Goal: Task Accomplishment & Management: Manage account settings

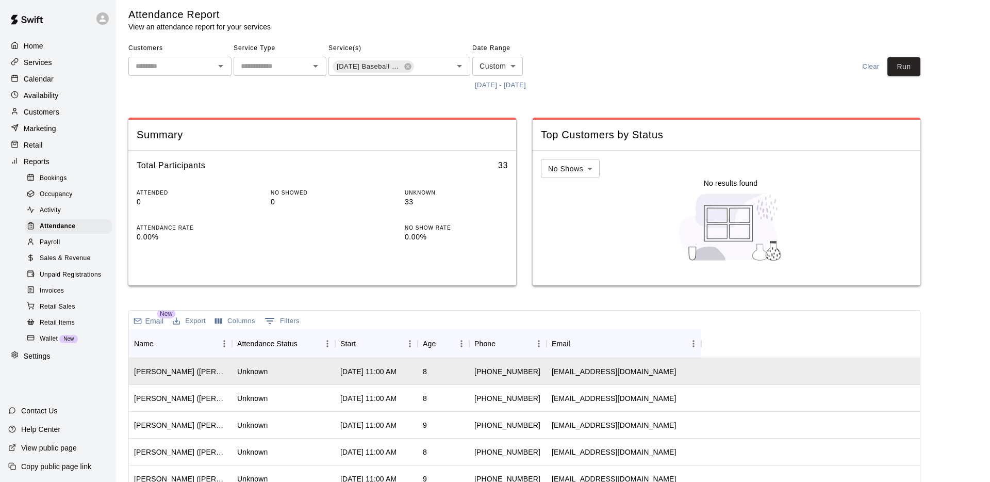
scroll to position [4, 0]
click at [189, 321] on button "Export" at bounding box center [189, 322] width 38 height 16
drag, startPoint x: 207, startPoint y: 355, endPoint x: 261, endPoint y: 342, distance: 55.2
click at [208, 355] on li "Print" at bounding box center [209, 359] width 79 height 17
click at [290, 317] on button "0 Filters" at bounding box center [282, 321] width 40 height 16
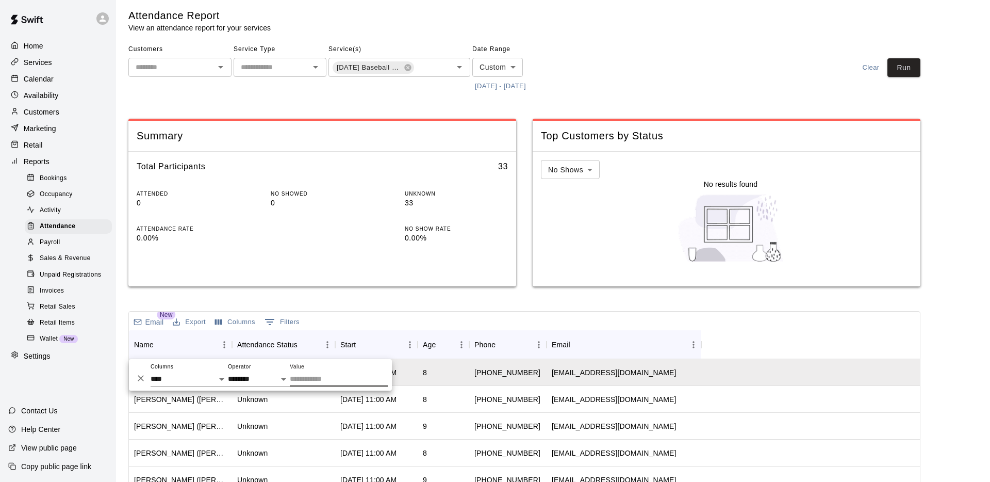
click at [238, 324] on button "Columns" at bounding box center [234, 322] width 45 height 16
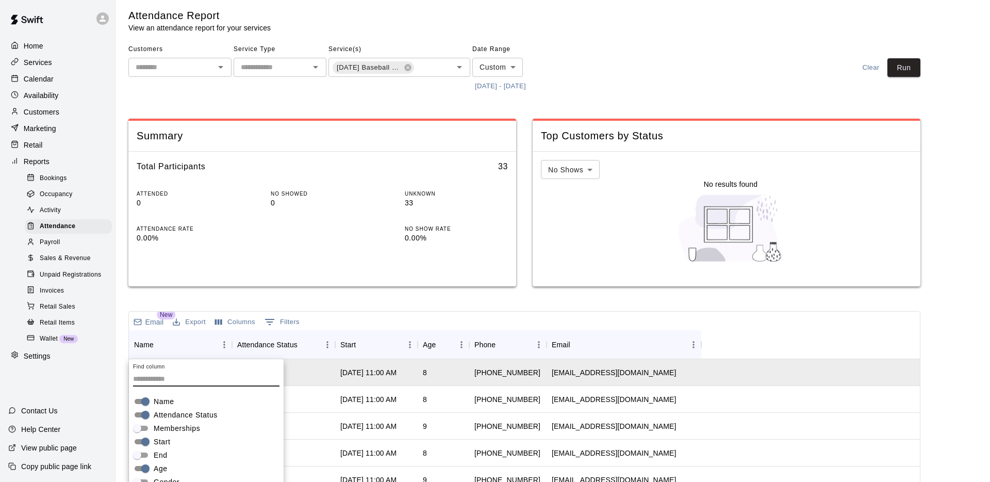
scroll to position [113, 0]
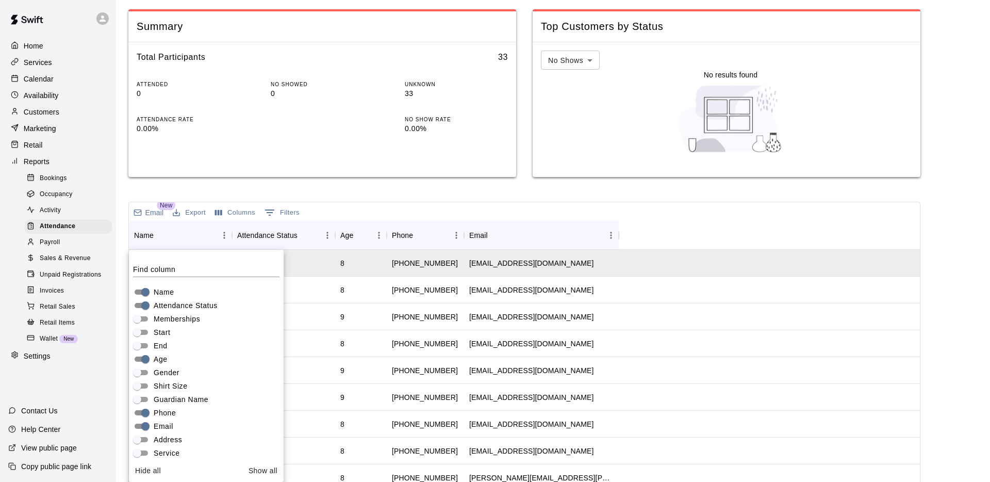
drag, startPoint x: 715, startPoint y: 197, endPoint x: 411, endPoint y: 233, distance: 305.7
click at [715, 197] on div "Attendance Report View an attendance report for your services Customers ​ Servi…" at bounding box center [524, 230] width 792 height 663
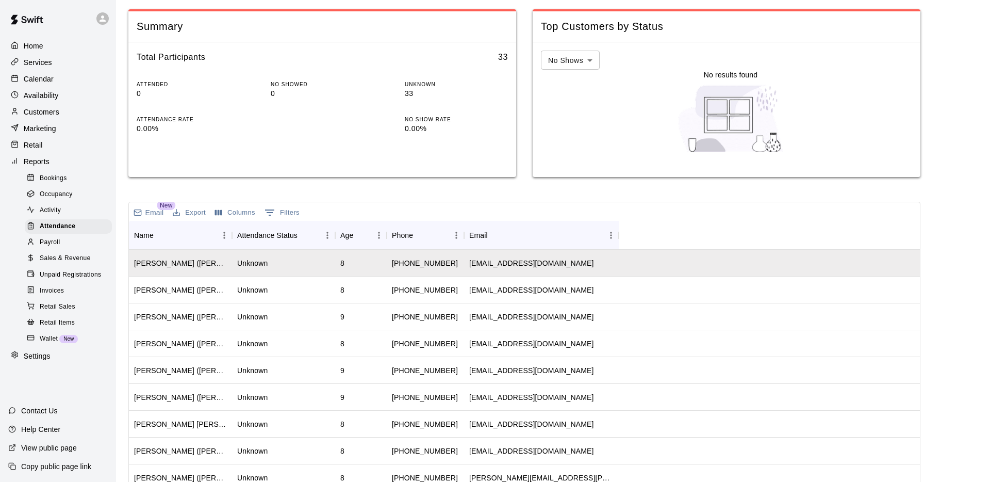
click at [197, 211] on button "Export" at bounding box center [189, 213] width 38 height 16
click at [195, 250] on li "Print" at bounding box center [209, 250] width 79 height 17
click at [243, 214] on button "Columns" at bounding box center [234, 213] width 45 height 16
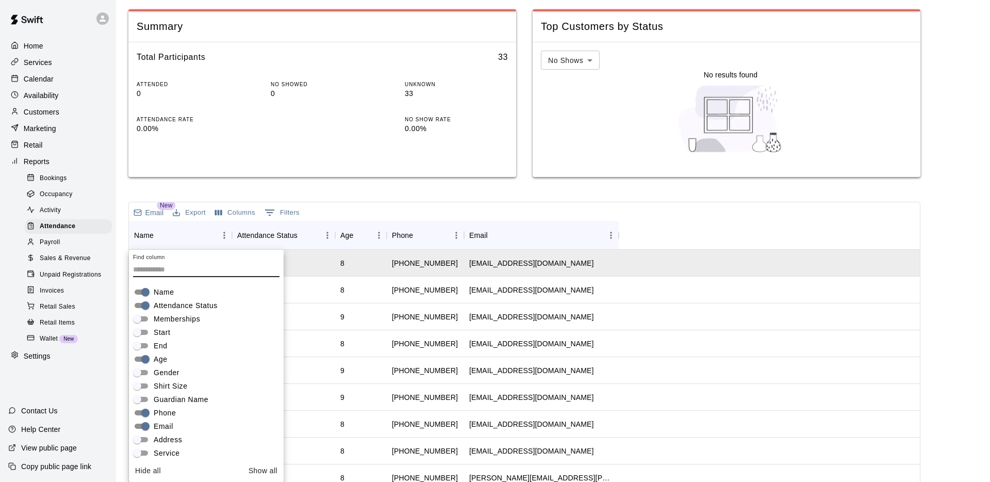
click at [182, 302] on span "Attendance Status" at bounding box center [186, 305] width 64 height 11
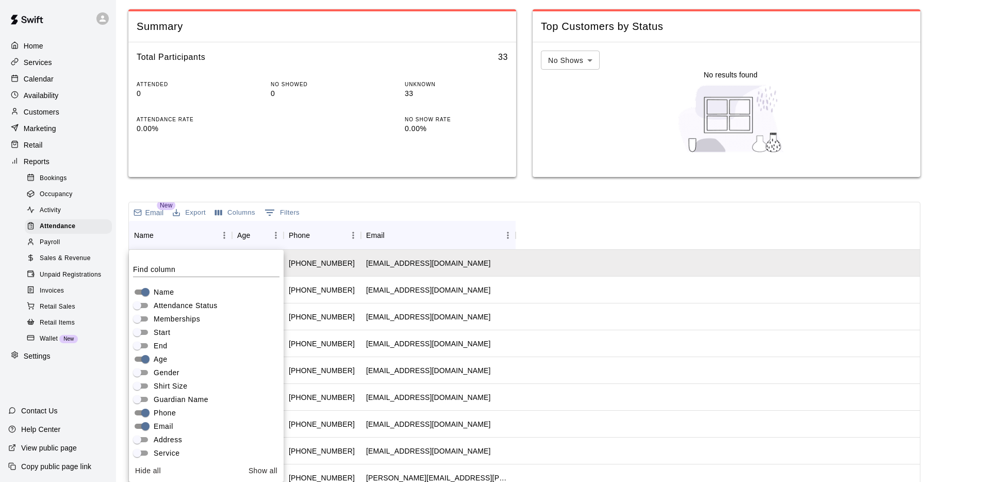
click at [401, 194] on div "Attendance Report View an attendance report for your services Customers ​ Servi…" at bounding box center [524, 230] width 792 height 663
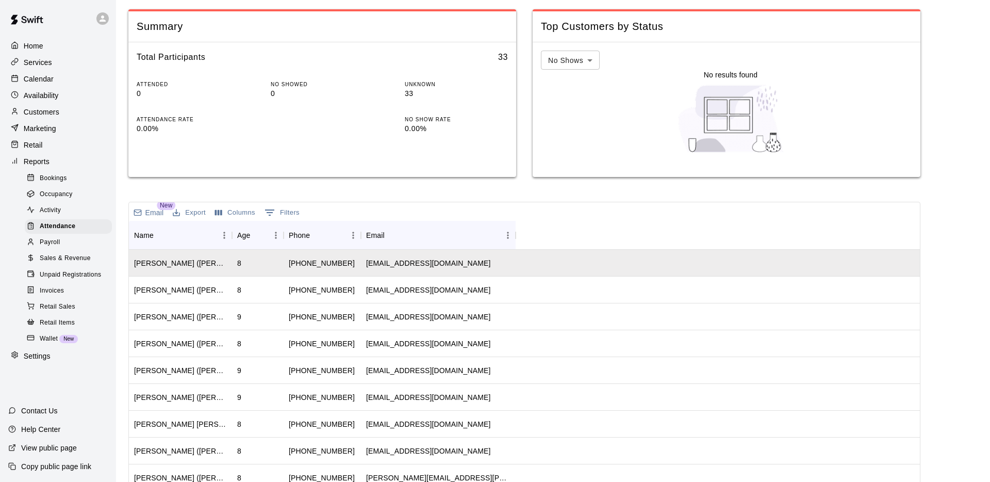
scroll to position [1, 0]
click at [192, 212] on button "Export" at bounding box center [189, 212] width 38 height 16
click at [190, 245] on li "Print" at bounding box center [209, 249] width 79 height 17
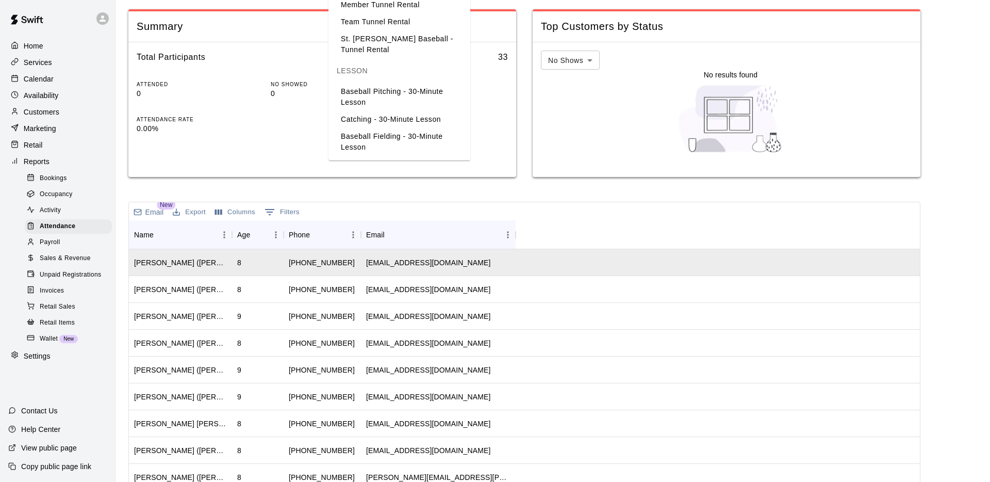
click at [395, 428] on li "Columbus Day Baseball Camp - 12U & Over" at bounding box center [399, 442] width 142 height 28
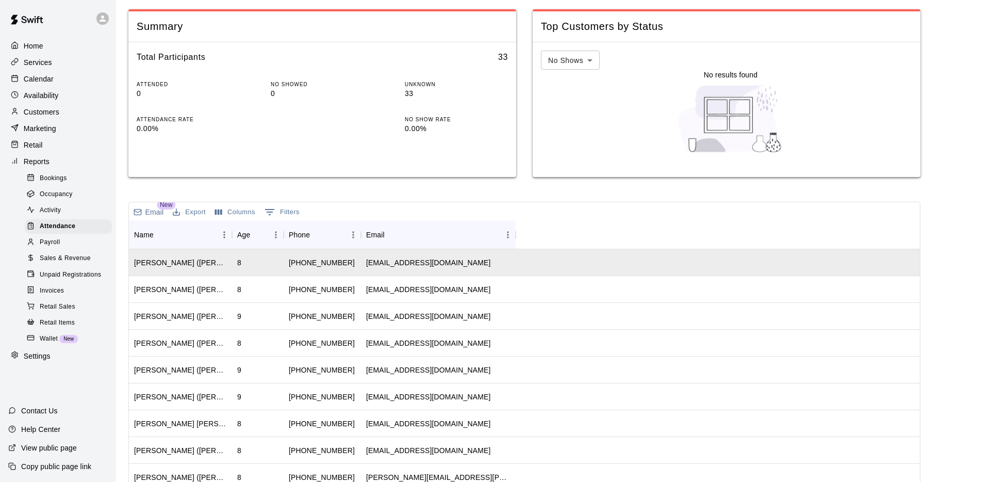
drag, startPoint x: 912, startPoint y: 74, endPoint x: 855, endPoint y: 78, distance: 56.8
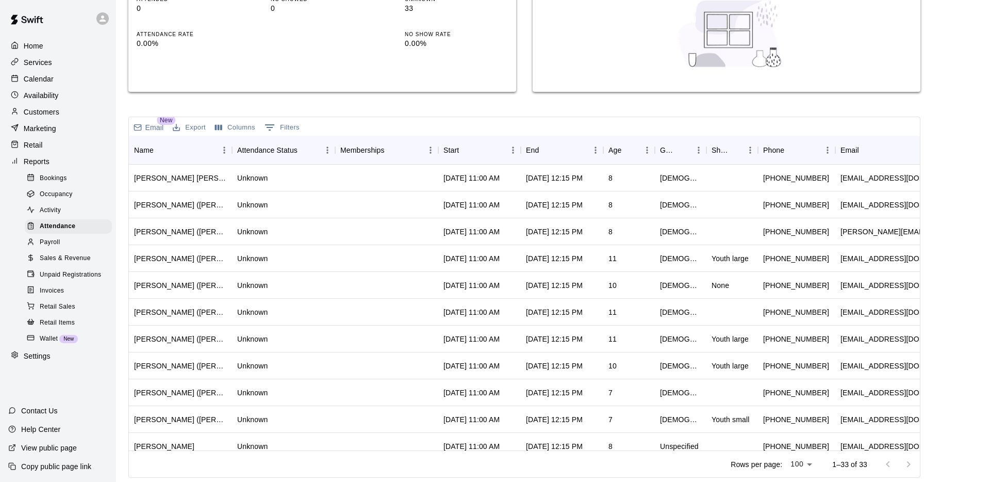
scroll to position [0, 0]
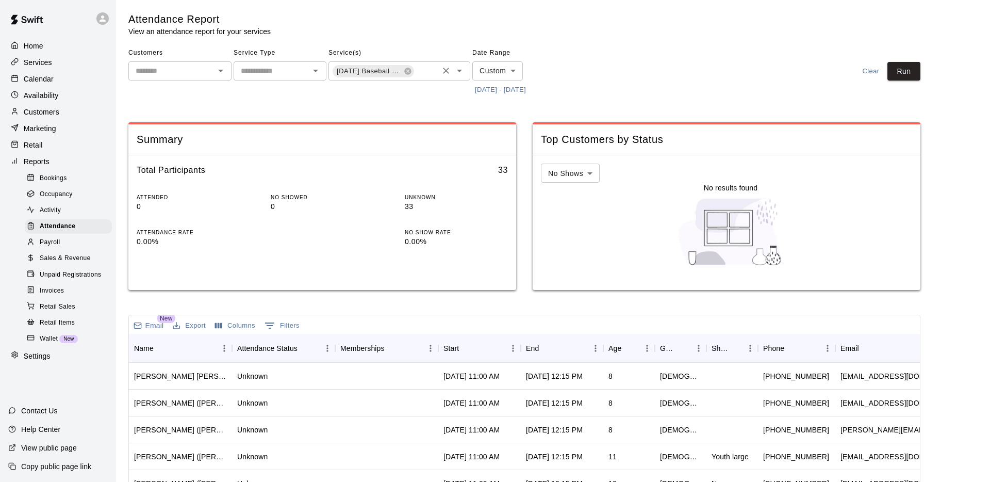
drag, startPoint x: 409, startPoint y: 72, endPoint x: 401, endPoint y: 84, distance: 14.4
click at [409, 72] on icon at bounding box center [408, 71] width 8 height 8
click at [459, 71] on icon "Open" at bounding box center [459, 71] width 5 height 3
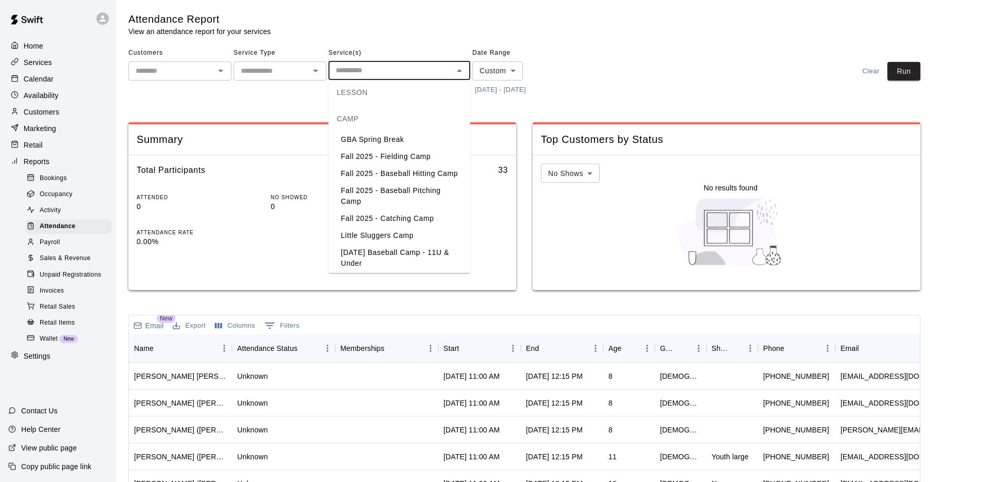
scroll to position [377, 0]
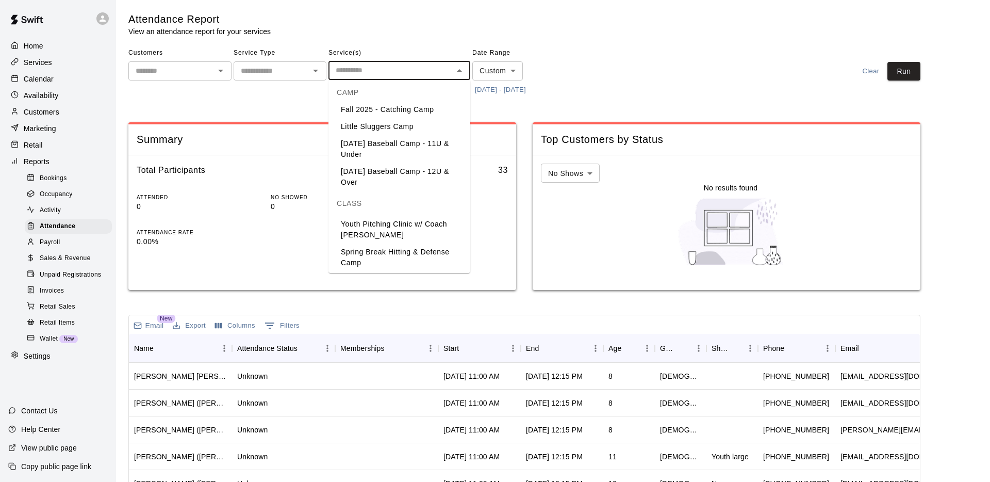
click at [385, 176] on li "Columbus Day Baseball Camp - 12U & Over" at bounding box center [399, 177] width 142 height 28
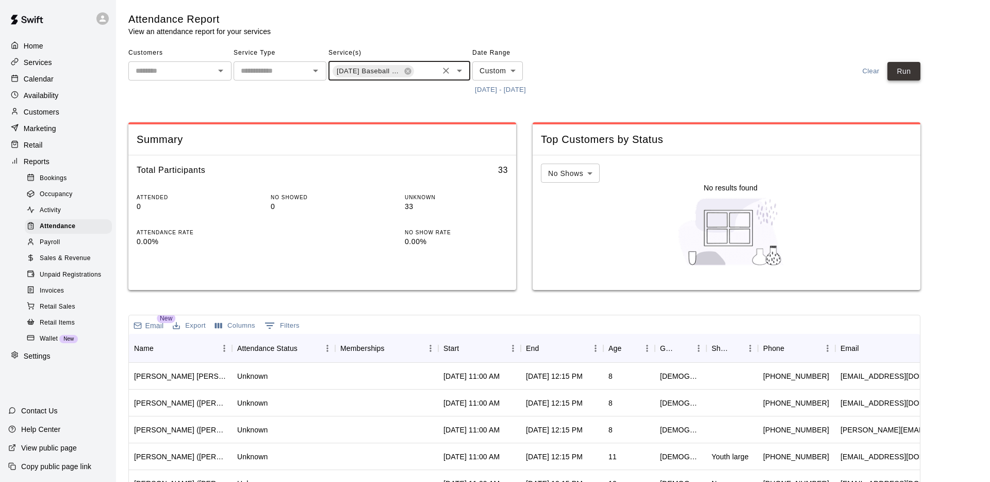
click at [901, 71] on button "Run" at bounding box center [903, 71] width 33 height 19
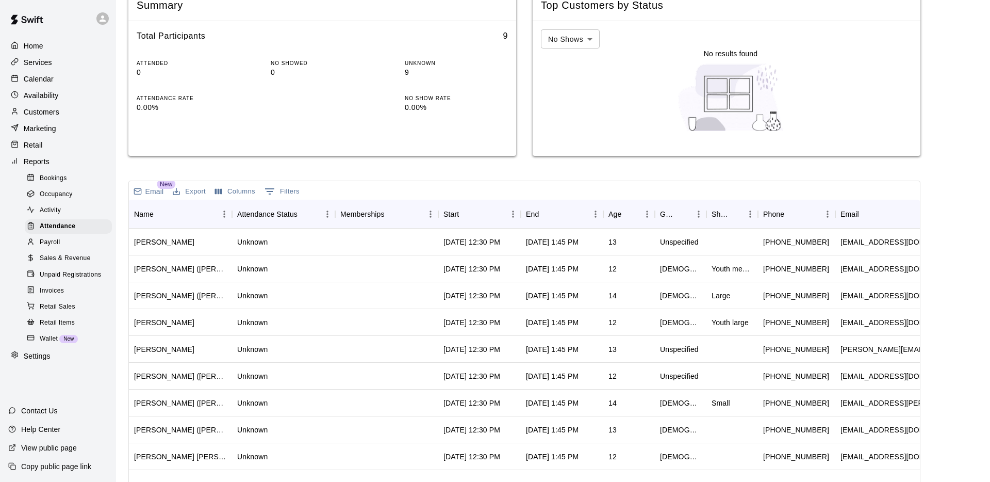
scroll to position [198, 0]
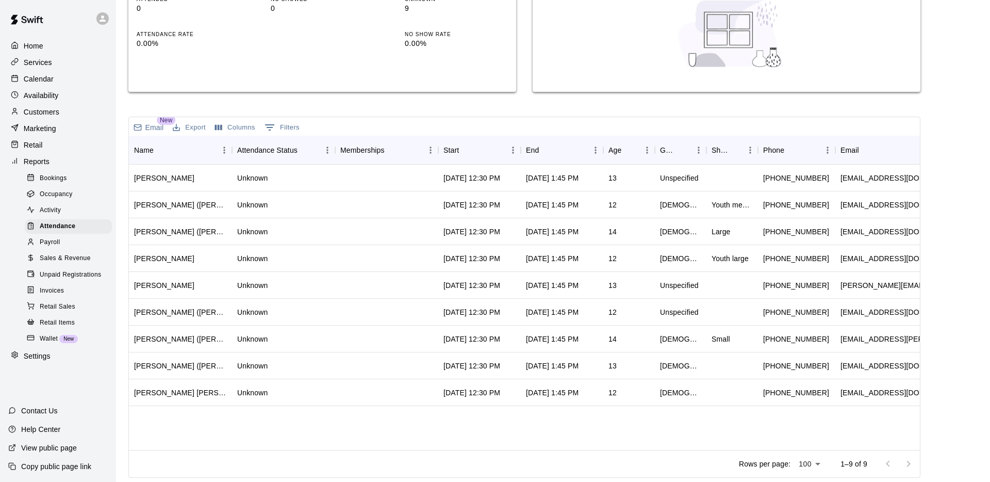
click at [234, 125] on button "Columns" at bounding box center [234, 128] width 45 height 16
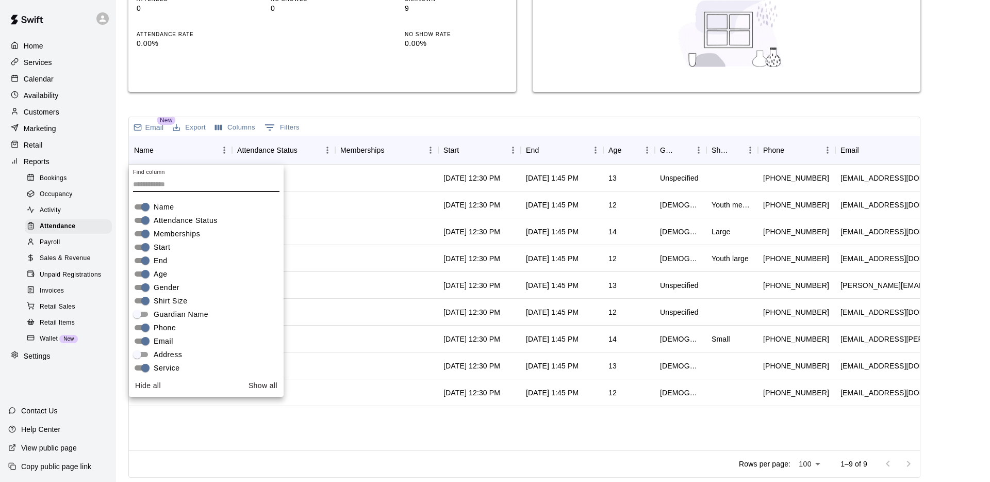
click at [342, 102] on div "Attendance Report View an attendance report for your services Customers ​ Servi…" at bounding box center [524, 145] width 792 height 663
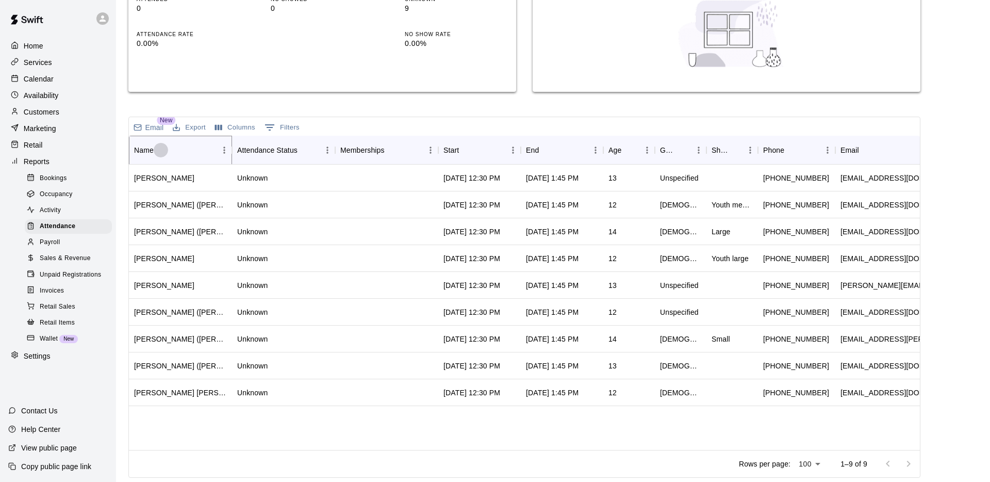
click at [159, 149] on icon "Sort" at bounding box center [161, 150] width 6 height 6
click at [224, 150] on icon "Menu" at bounding box center [224, 149] width 2 height 7
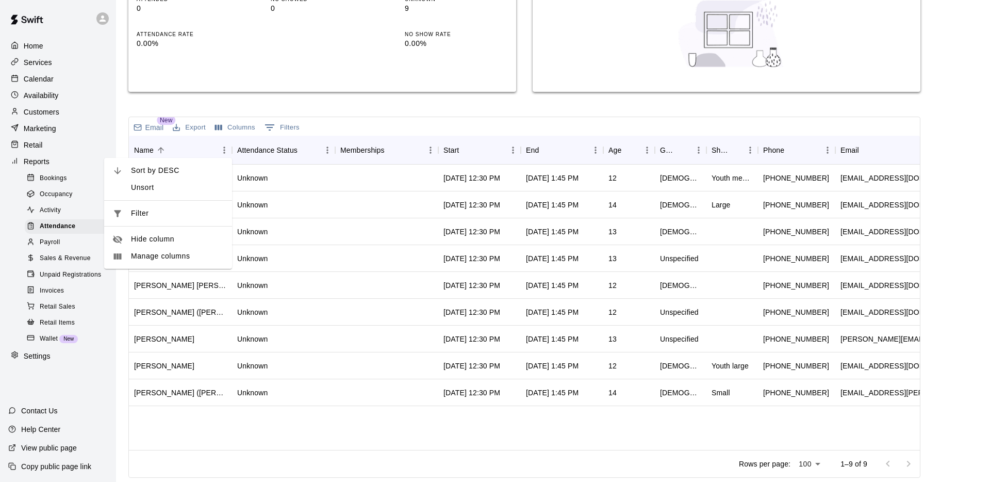
click at [364, 108] on div "Attendance Report View an attendance report for your services Customers ​ Servi…" at bounding box center [524, 145] width 792 height 663
click at [196, 125] on button "Export" at bounding box center [189, 128] width 38 height 16
click at [245, 126] on button "Columns" at bounding box center [234, 128] width 45 height 16
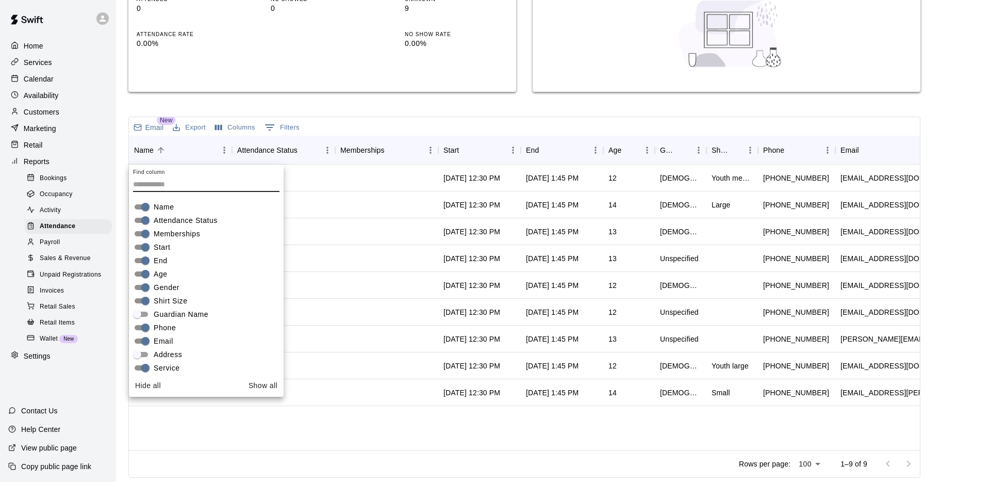
drag, startPoint x: 146, startPoint y: 384, endPoint x: 147, endPoint y: 376, distance: 8.3
click at [146, 384] on button "Hide all" at bounding box center [148, 385] width 34 height 19
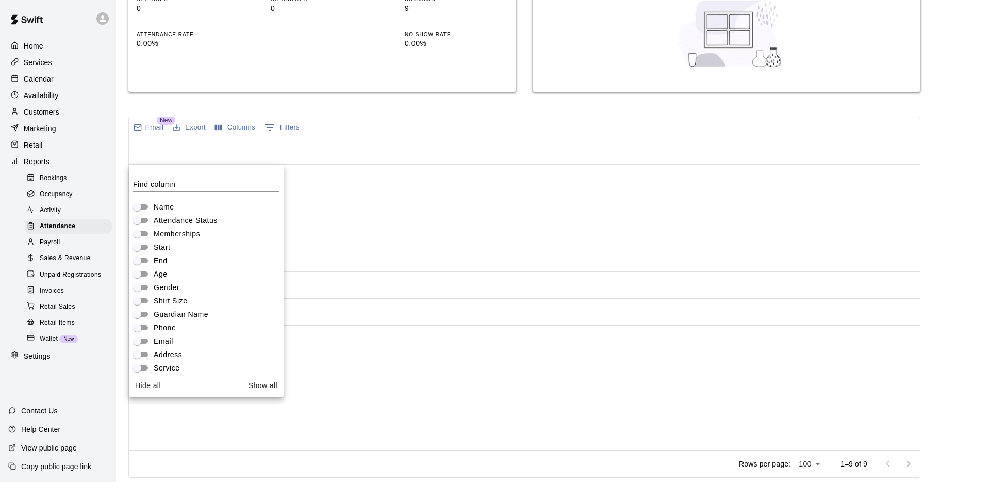
click at [154, 207] on span "Name" at bounding box center [164, 207] width 21 height 11
click at [181, 312] on span "Guardian Name" at bounding box center [181, 313] width 55 height 11
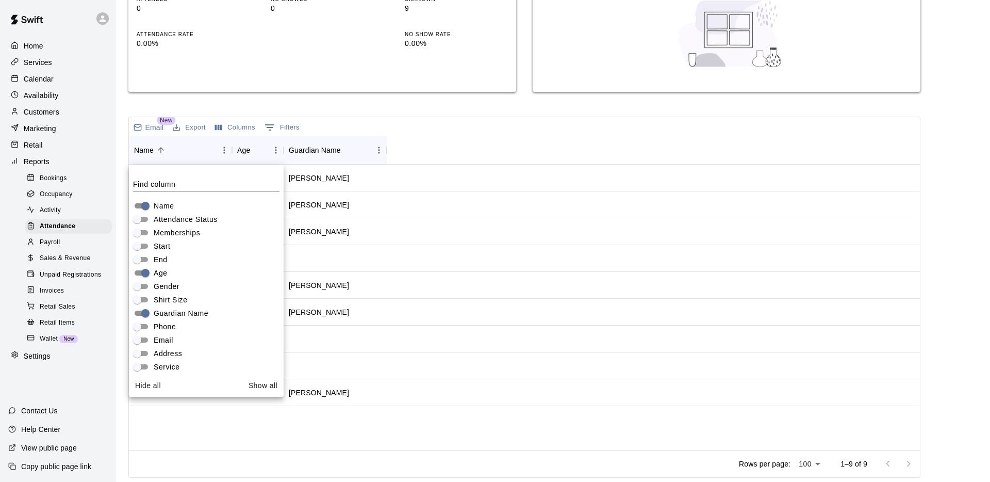
scroll to position [0, 0]
click at [163, 326] on span "Phone" at bounding box center [165, 327] width 22 height 11
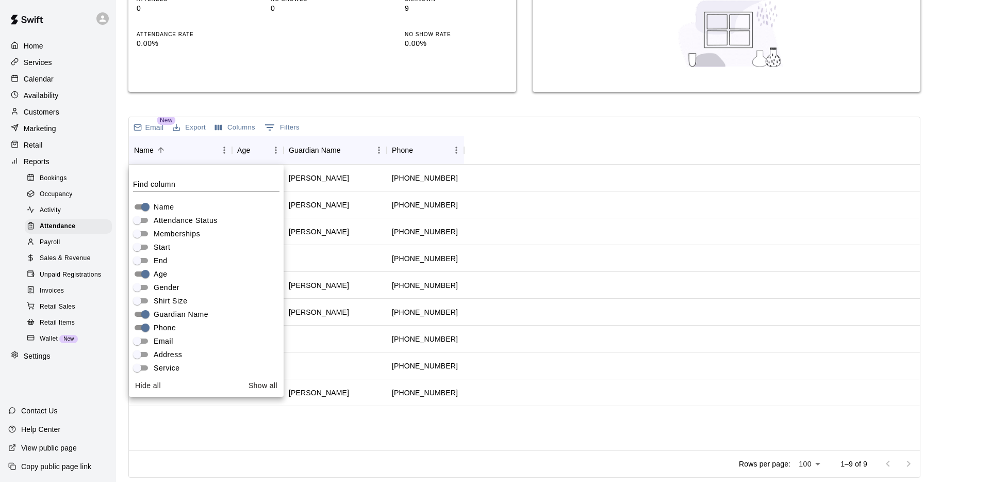
click at [161, 338] on span "Email" at bounding box center [164, 341] width 20 height 11
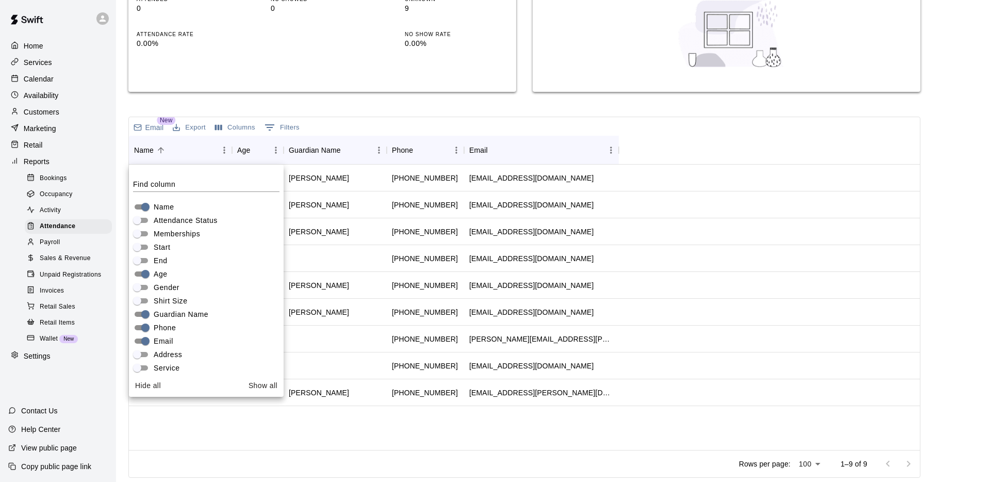
scroll to position [1, 0]
click at [264, 423] on div "Adriano Levato (Laura Levato) 12 Laura Levato +13312231093 cowboys1144@gmail.co…" at bounding box center [524, 306] width 791 height 285
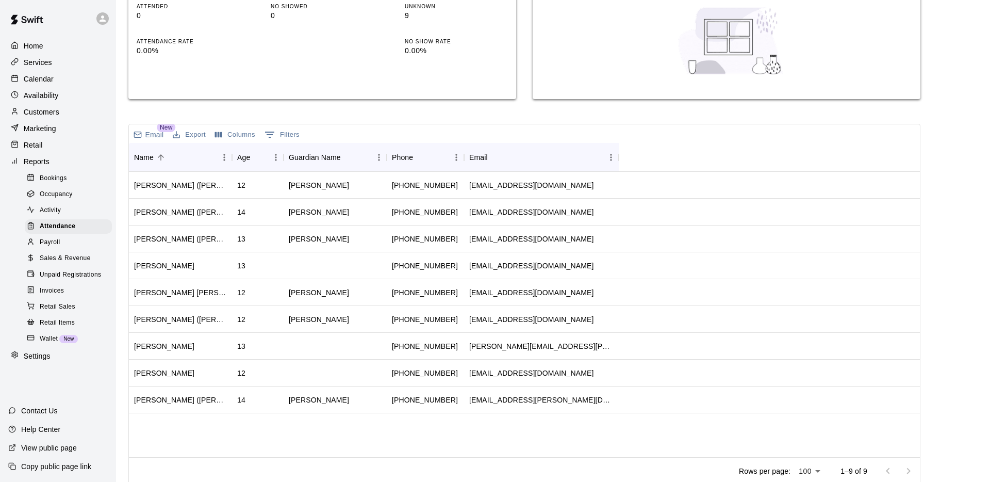
scroll to position [190, 0]
click at [230, 137] on button "Columns" at bounding box center [234, 136] width 45 height 16
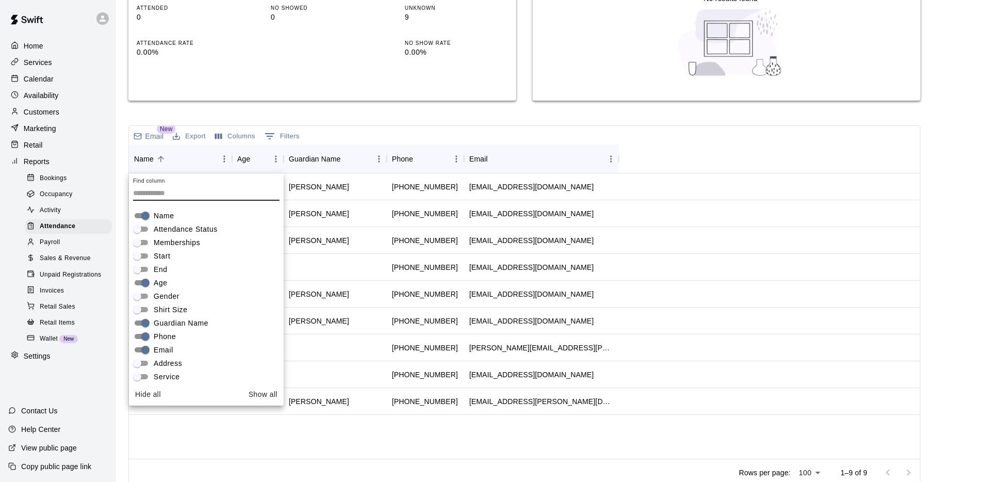
scroll to position [189, 0]
click at [160, 324] on span "Guardian Name" at bounding box center [181, 323] width 55 height 11
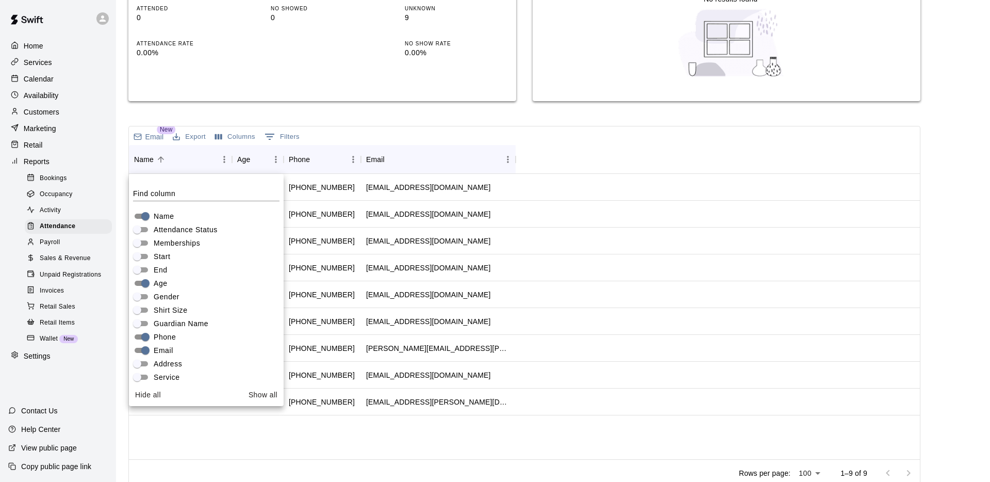
click at [375, 113] on div "Attendance Report View an attendance report for your services Customers ​ Servi…" at bounding box center [524, 155] width 792 height 663
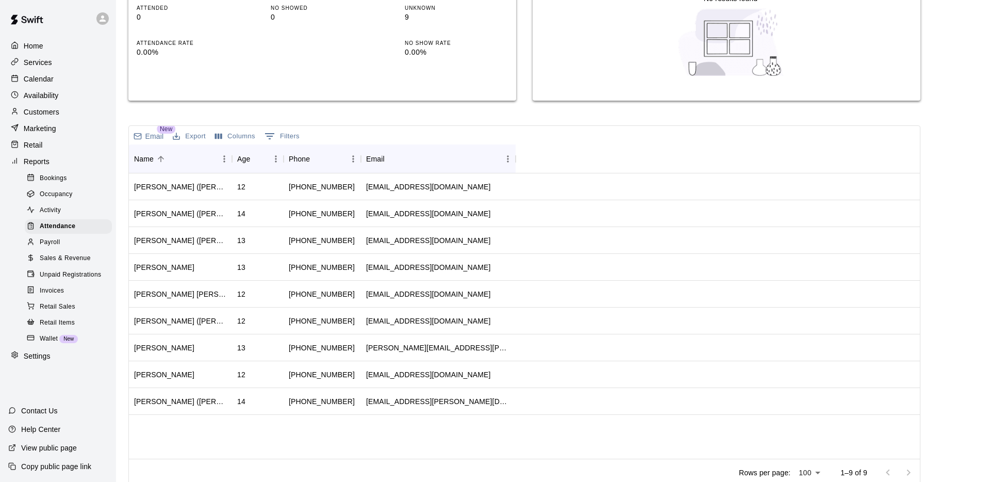
scroll to position [198, 0]
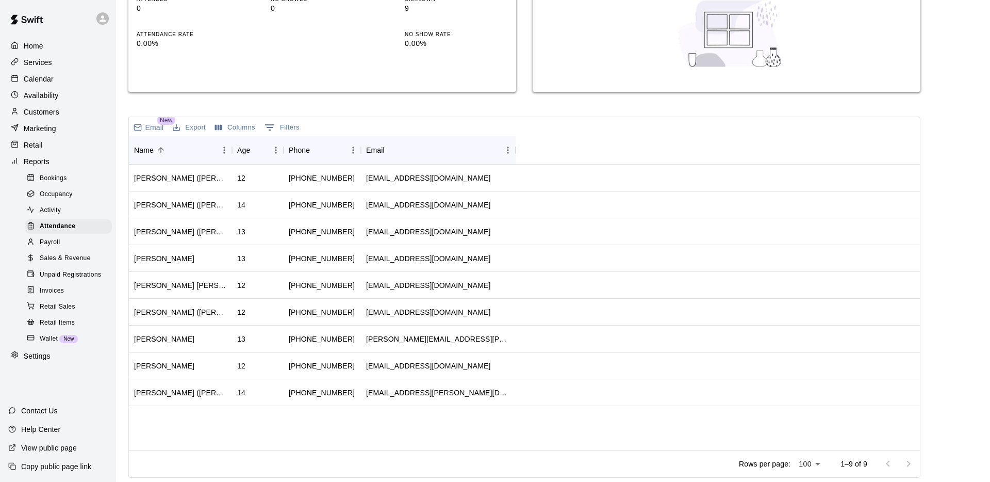
click at [189, 125] on button "Export" at bounding box center [189, 128] width 38 height 16
click at [194, 167] on li "Print" at bounding box center [209, 165] width 79 height 17
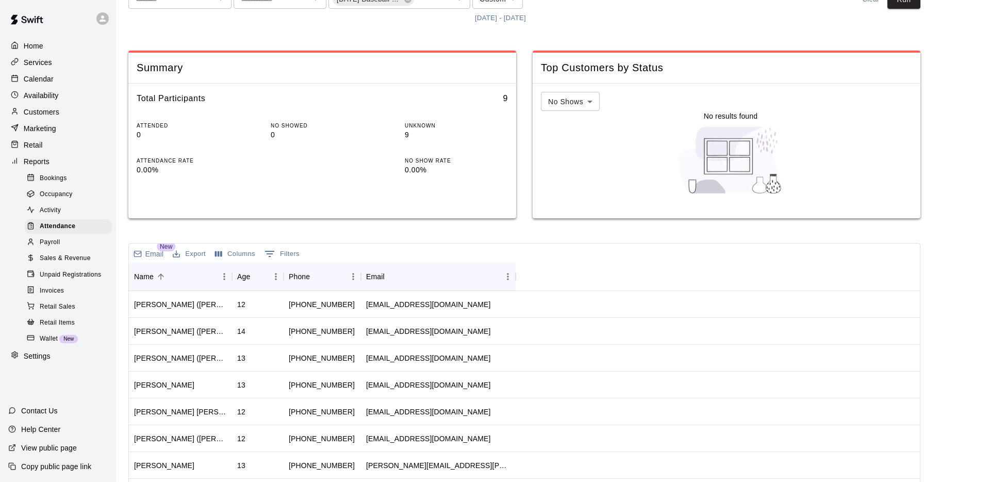
scroll to position [0, 0]
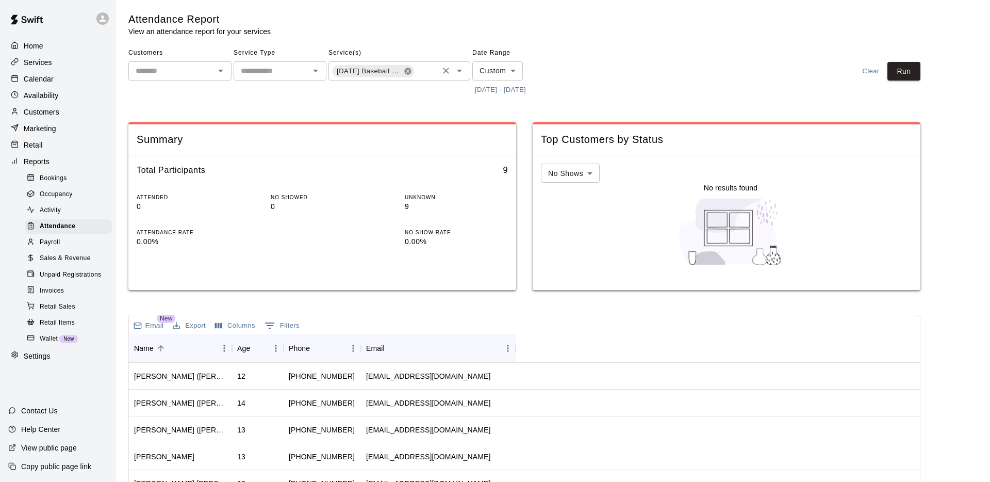
click at [409, 70] on icon at bounding box center [408, 71] width 8 height 8
click at [461, 68] on icon "Open" at bounding box center [459, 70] width 12 height 12
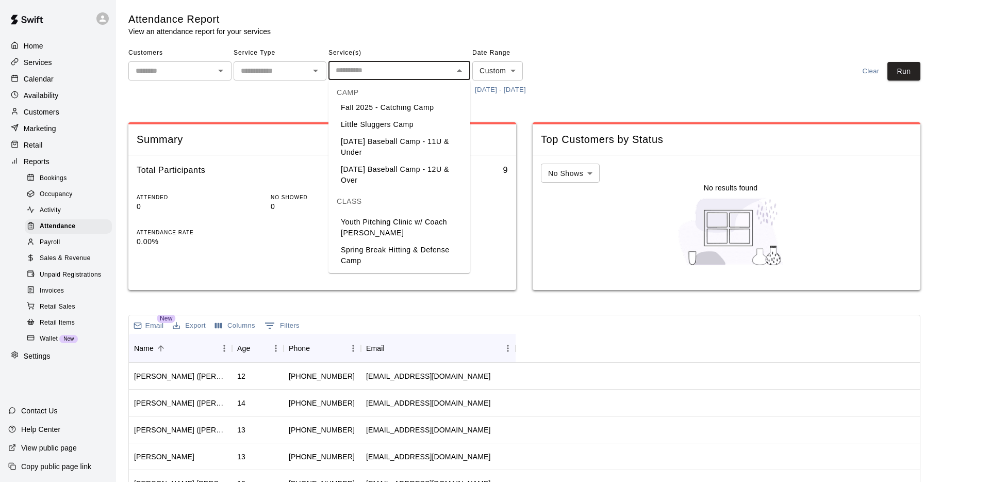
scroll to position [397, 0]
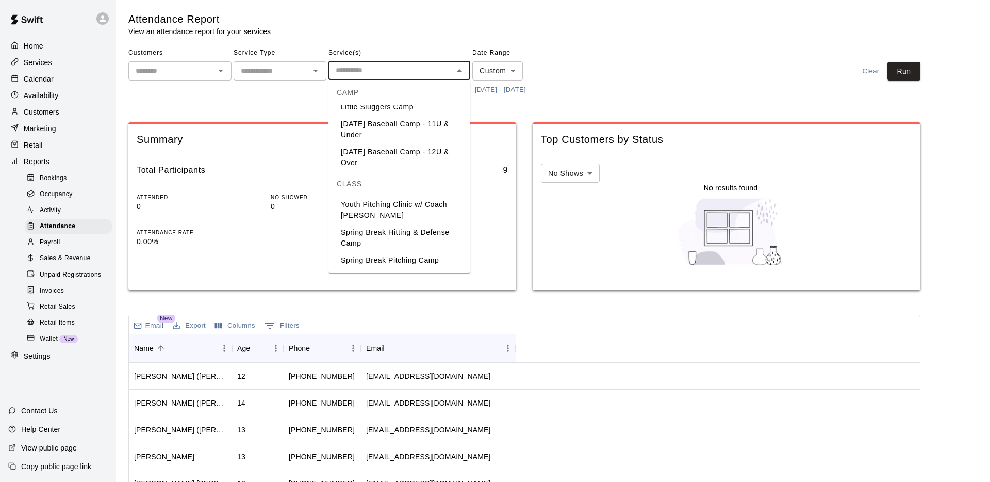
click at [399, 137] on li "Columbus Day Baseball Camp - 11U & Under" at bounding box center [399, 129] width 142 height 28
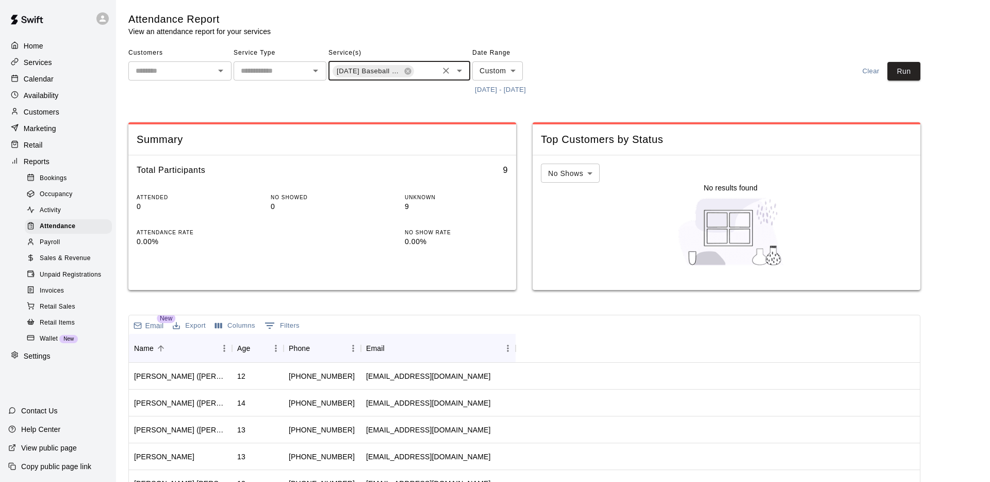
drag, startPoint x: 910, startPoint y: 71, endPoint x: 866, endPoint y: 82, distance: 44.6
click at [910, 71] on button "Run" at bounding box center [903, 71] width 33 height 19
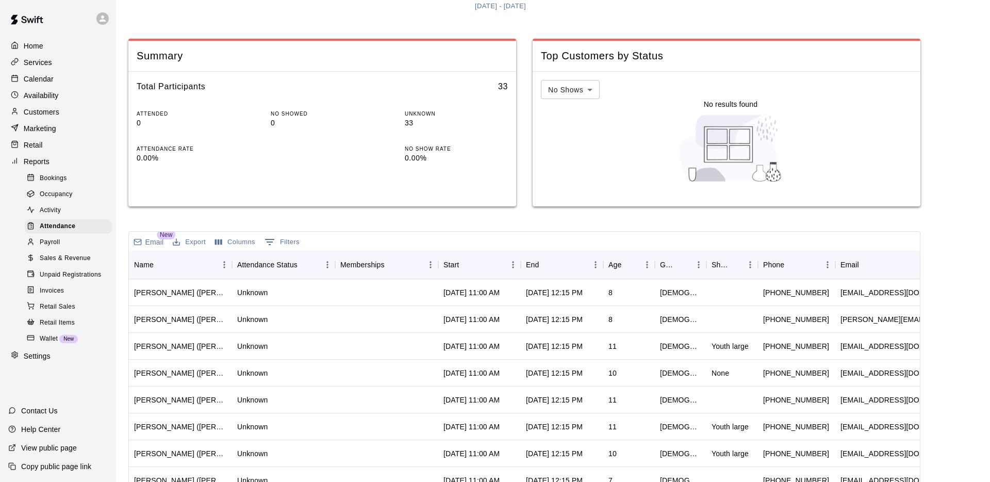
scroll to position [181, 0]
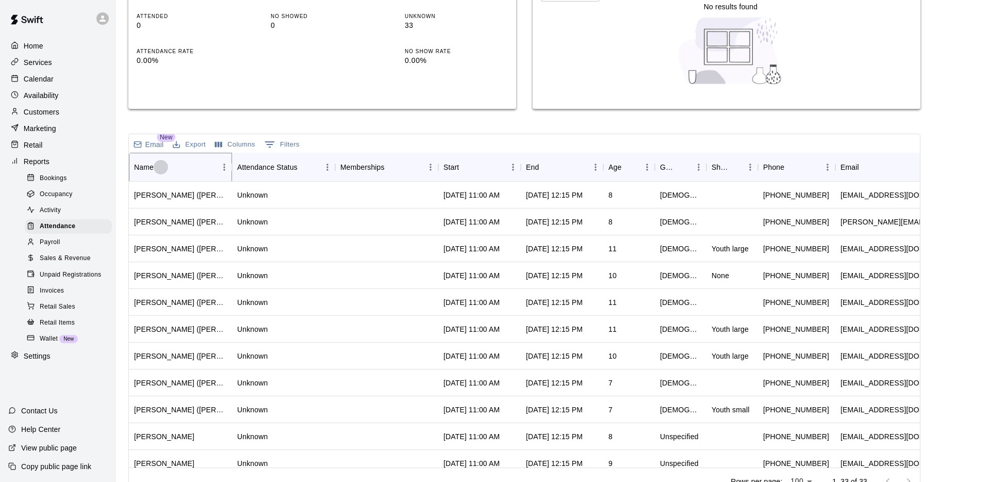
click at [164, 167] on icon "Sort" at bounding box center [160, 166] width 9 height 9
click at [228, 143] on button "Columns" at bounding box center [234, 145] width 45 height 16
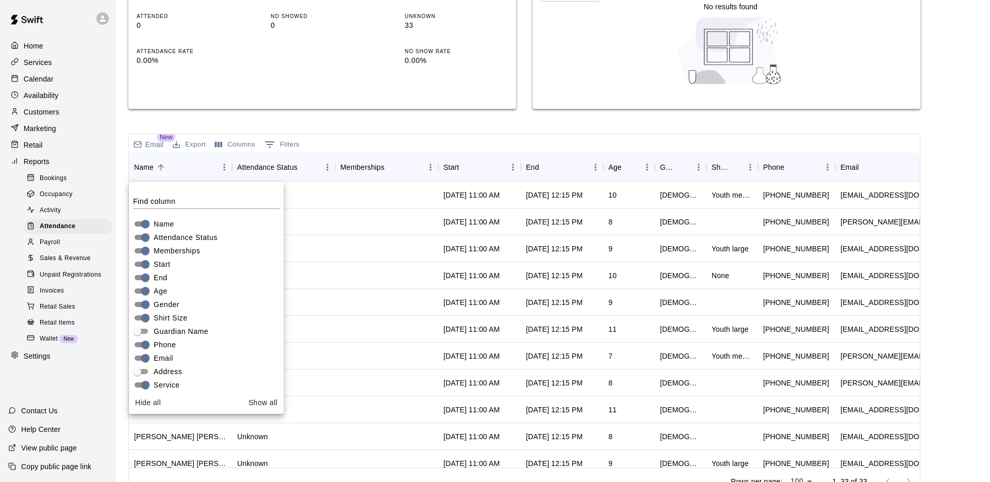
click at [183, 237] on span "Attendance Status" at bounding box center [186, 237] width 64 height 11
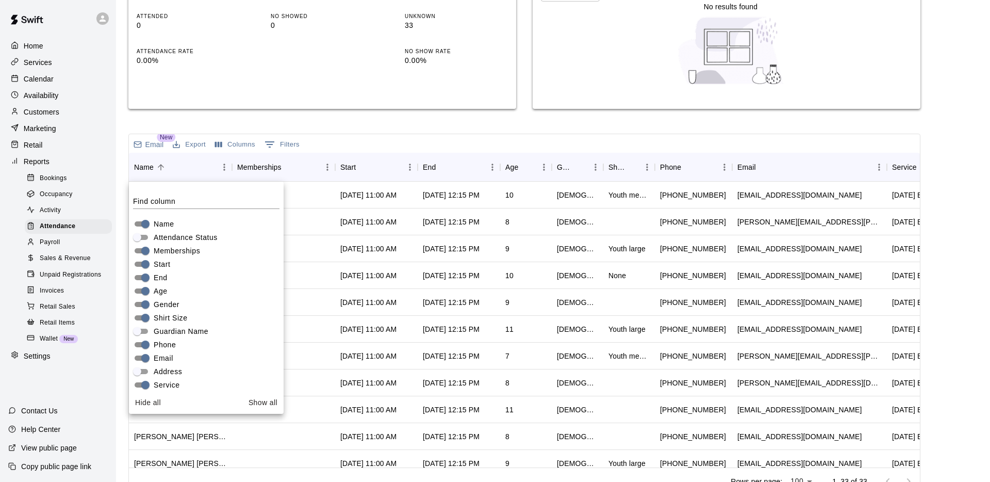
click at [181, 252] on span "Memberships" at bounding box center [177, 250] width 46 height 11
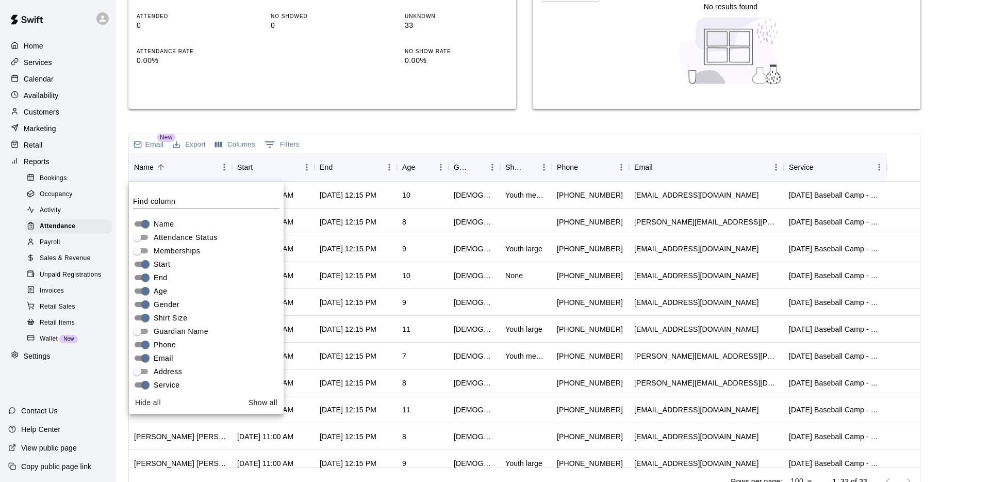
click at [163, 263] on span "Start" at bounding box center [162, 264] width 16 height 11
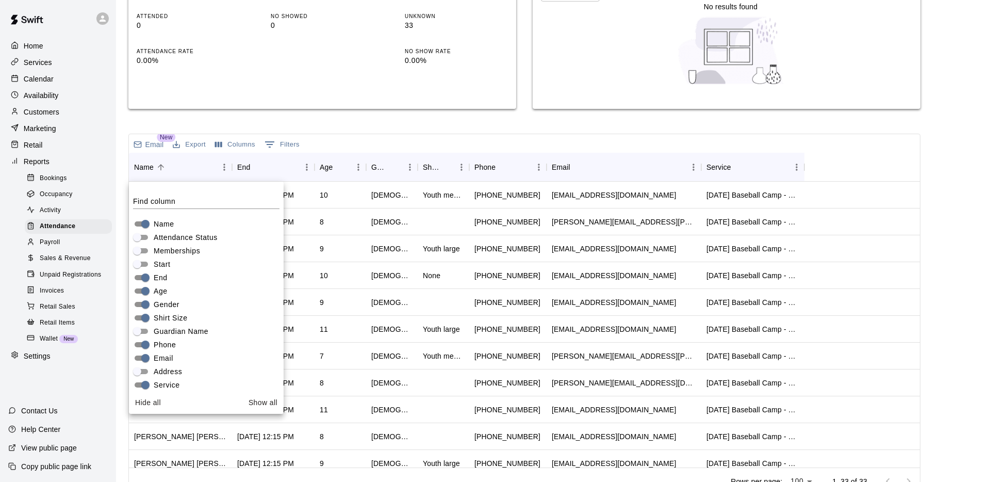
click at [164, 276] on span "End" at bounding box center [161, 277] width 14 height 11
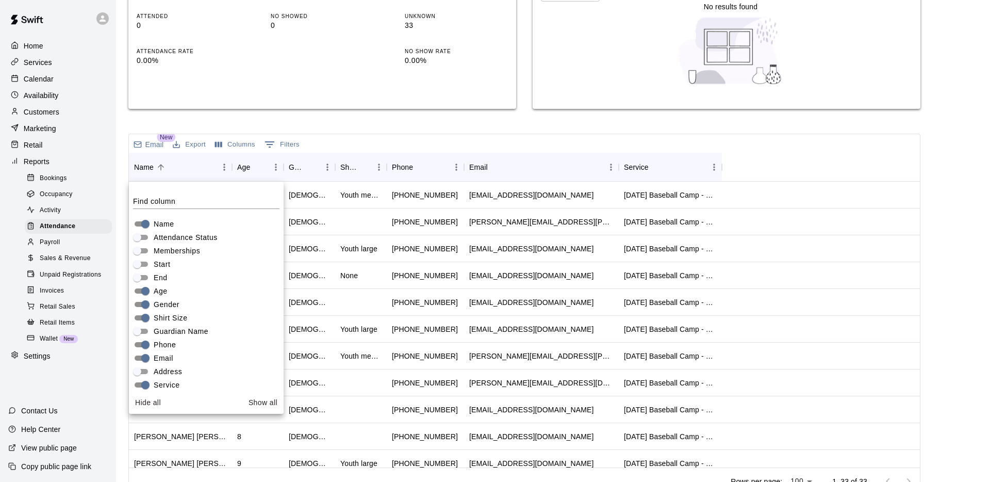
click at [165, 302] on span "Gender" at bounding box center [167, 304] width 26 height 11
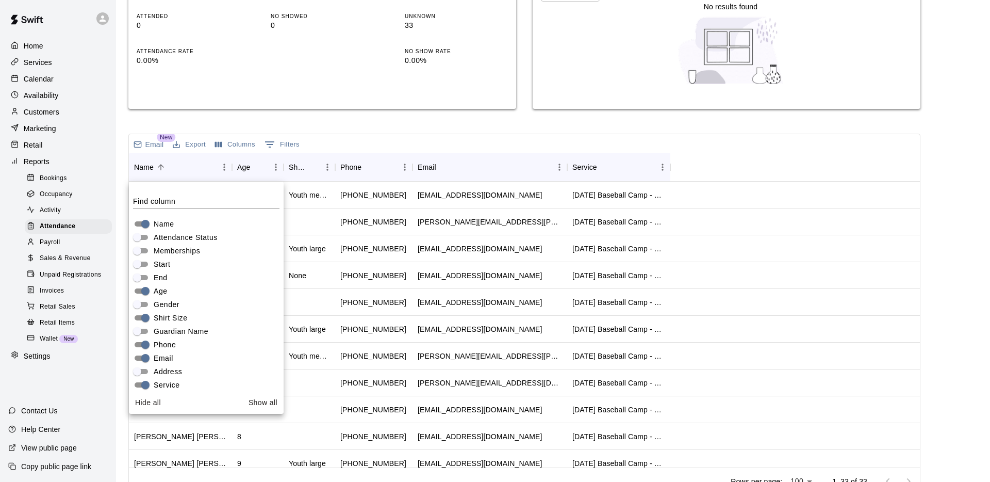
click at [167, 319] on span "Shirt Size" at bounding box center [171, 317] width 34 height 11
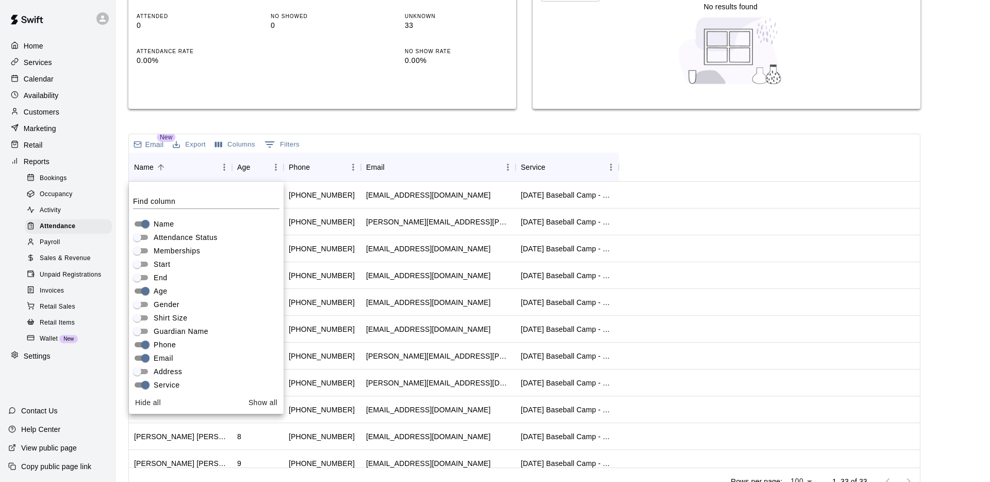
scroll to position [1, 0]
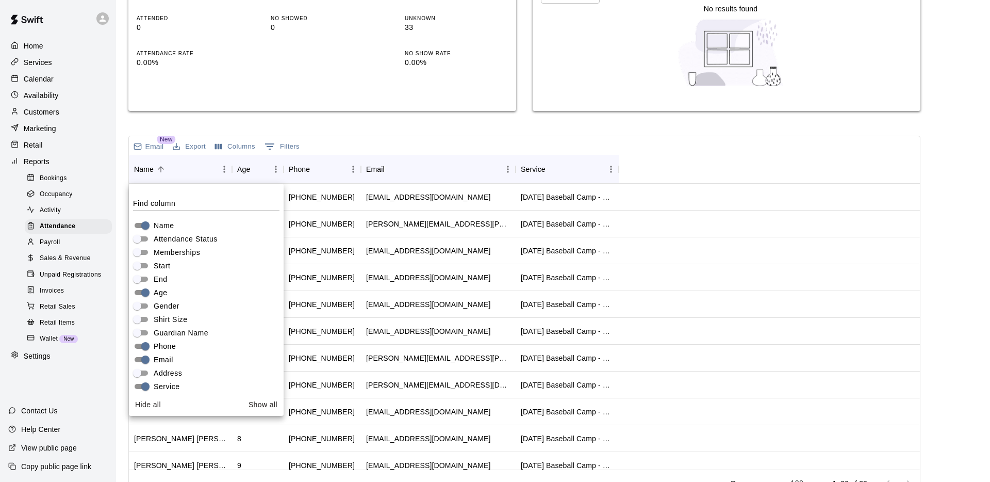
click at [163, 381] on span "Service" at bounding box center [167, 386] width 26 height 11
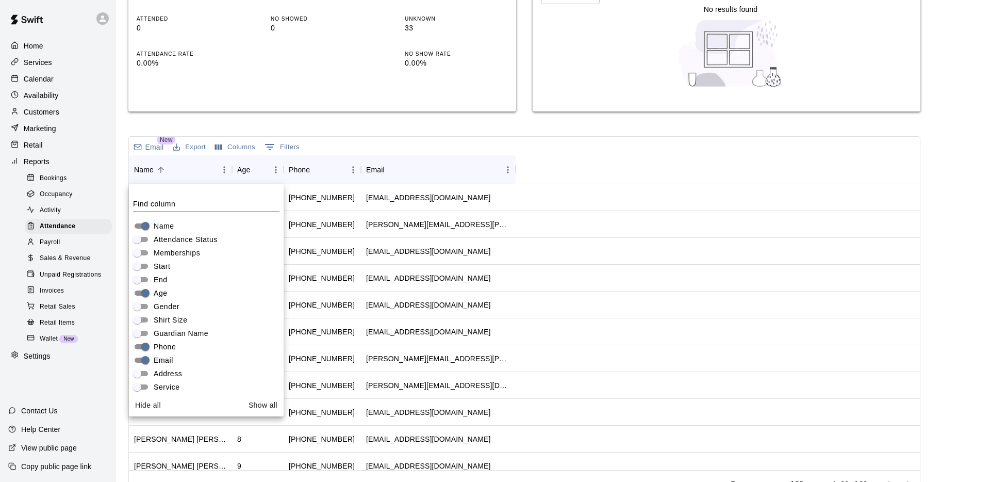
scroll to position [5, 0]
click at [360, 122] on div "Attendance Report View an attendance report for your services Customers ​ Servi…" at bounding box center [524, 165] width 792 height 663
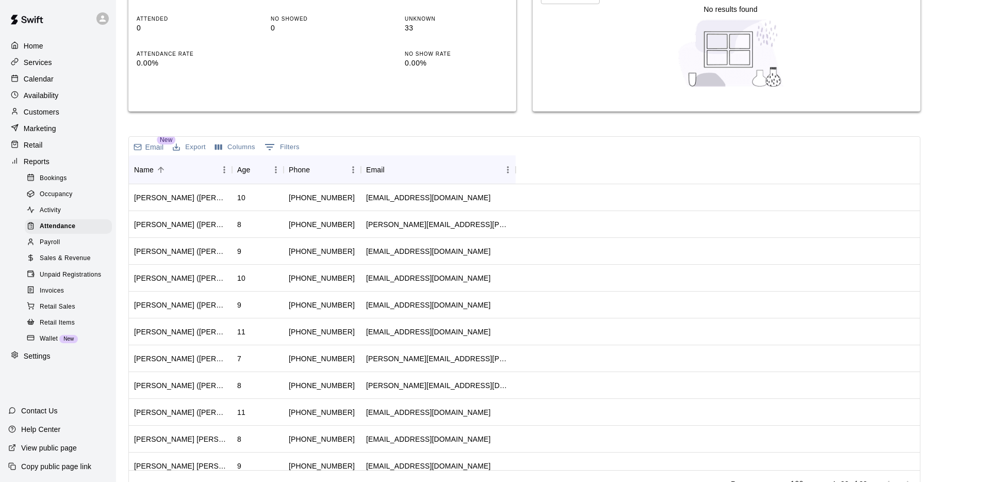
click at [193, 145] on button "Export" at bounding box center [189, 147] width 38 height 16
drag, startPoint x: 198, startPoint y: 188, endPoint x: 209, endPoint y: 190, distance: 11.5
click at [198, 188] on li "Print" at bounding box center [209, 184] width 79 height 17
click at [46, 64] on p "Services" at bounding box center [38, 62] width 28 height 10
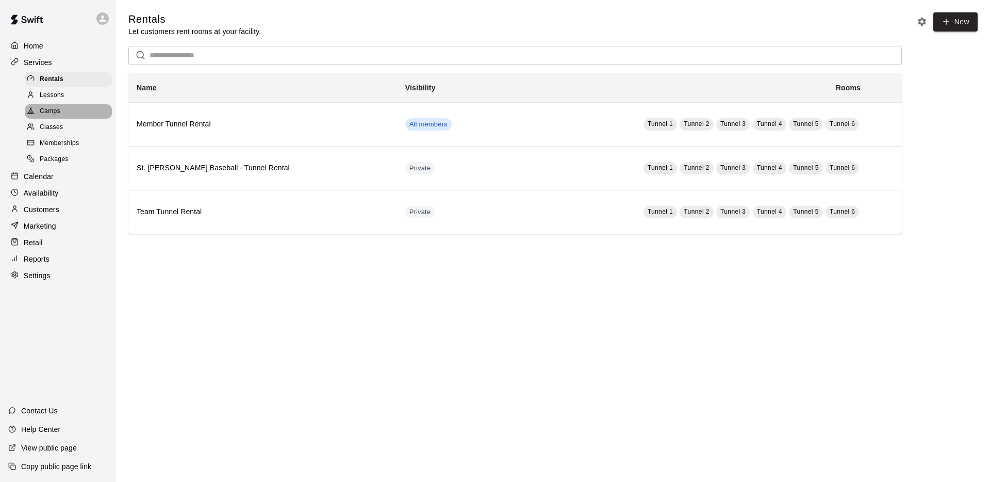
click at [45, 111] on span "Camps" at bounding box center [50, 111] width 21 height 10
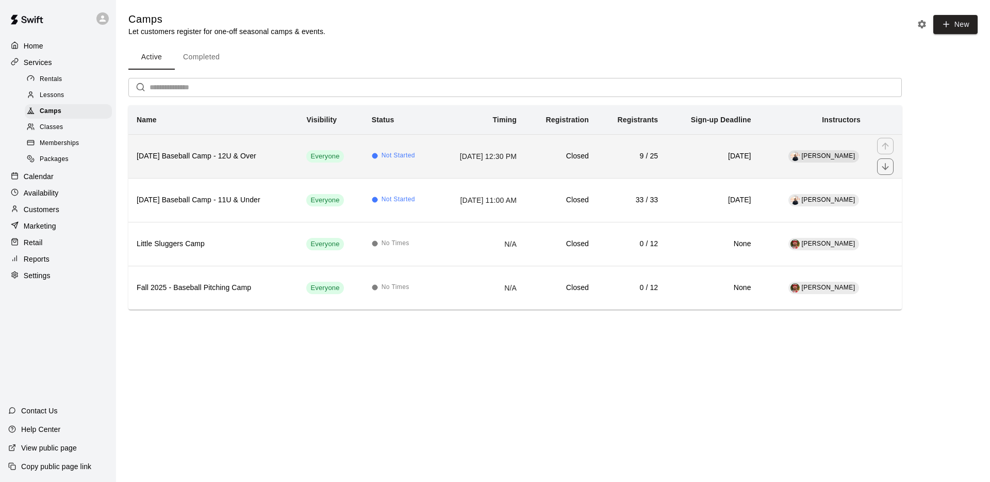
click at [282, 159] on h6 "Columbus Day Baseball Camp - 12U & Over" at bounding box center [213, 156] width 153 height 11
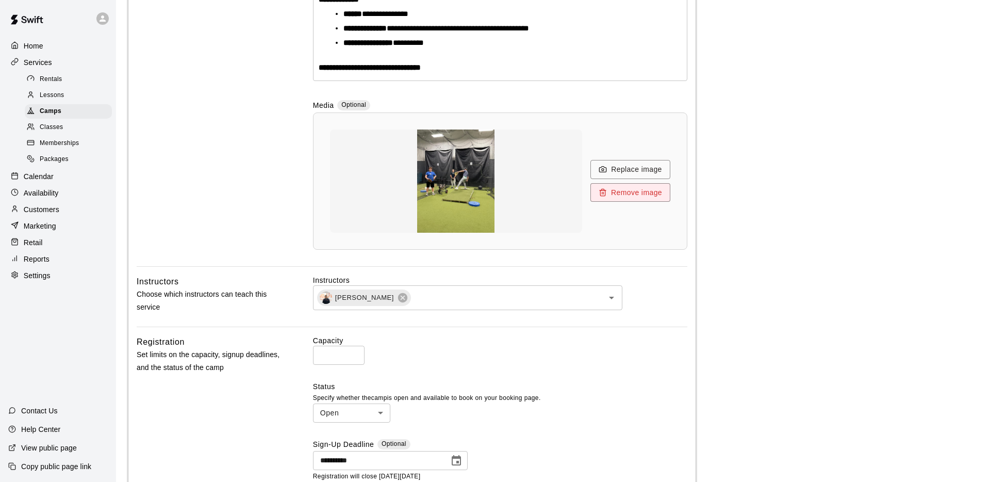
scroll to position [647, 0]
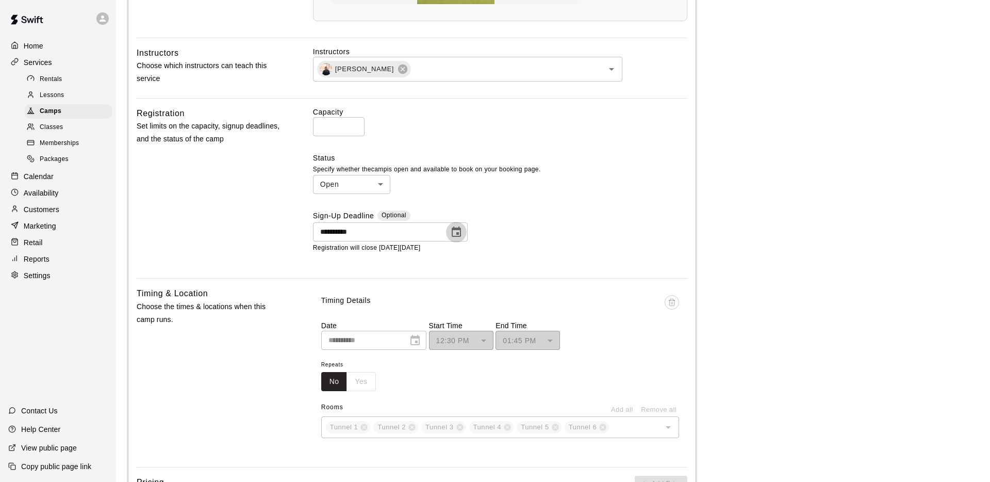
click at [457, 231] on icon "Choose date, selected date is Oct 13, 2025" at bounding box center [456, 232] width 12 height 12
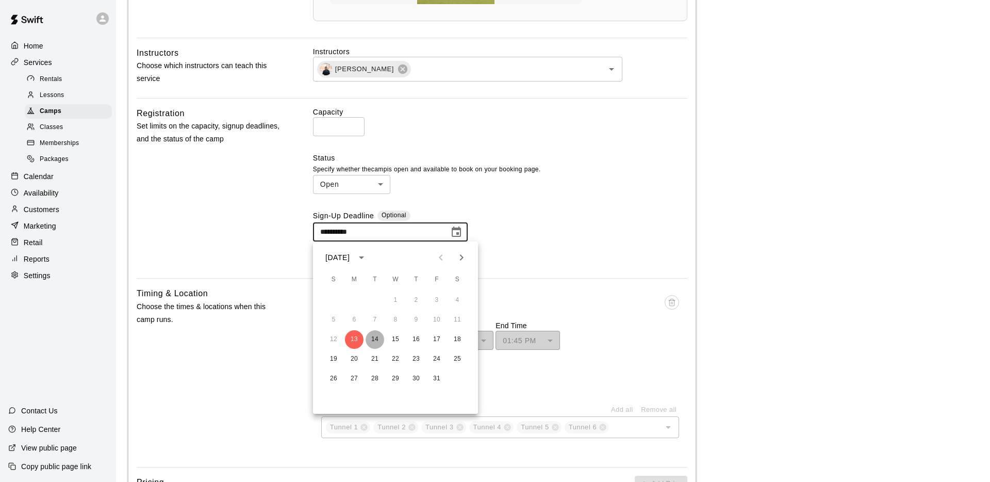
click at [375, 339] on button "14" at bounding box center [375, 339] width 19 height 19
type input "**********"
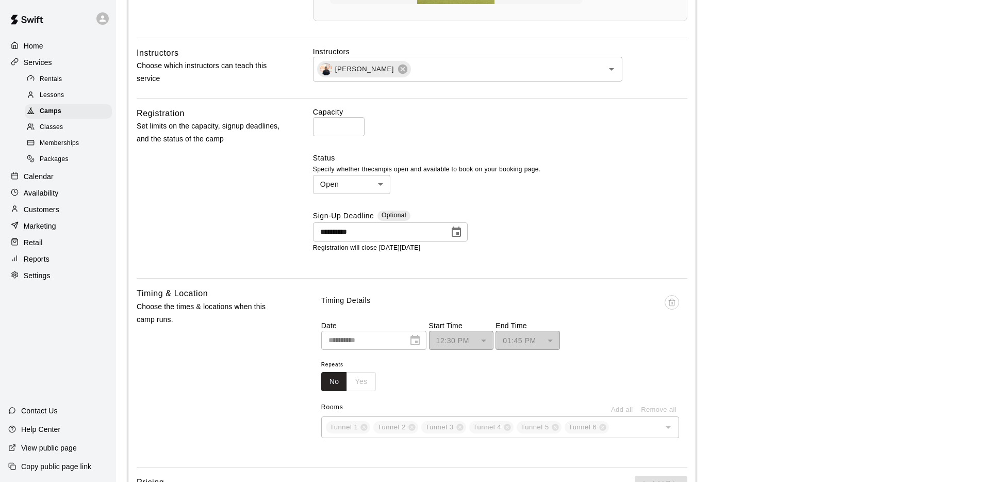
click at [825, 176] on main "**********" at bounding box center [552, 241] width 849 height 1750
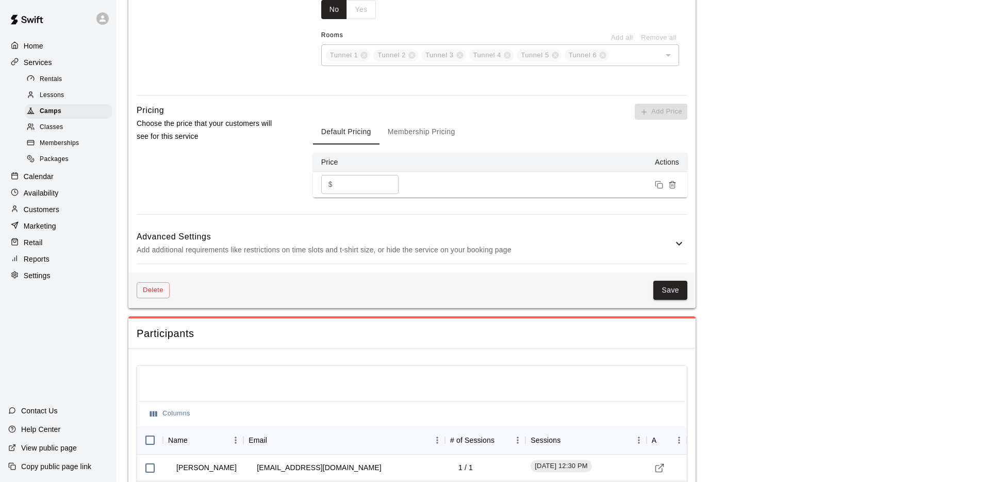
scroll to position [1125, 0]
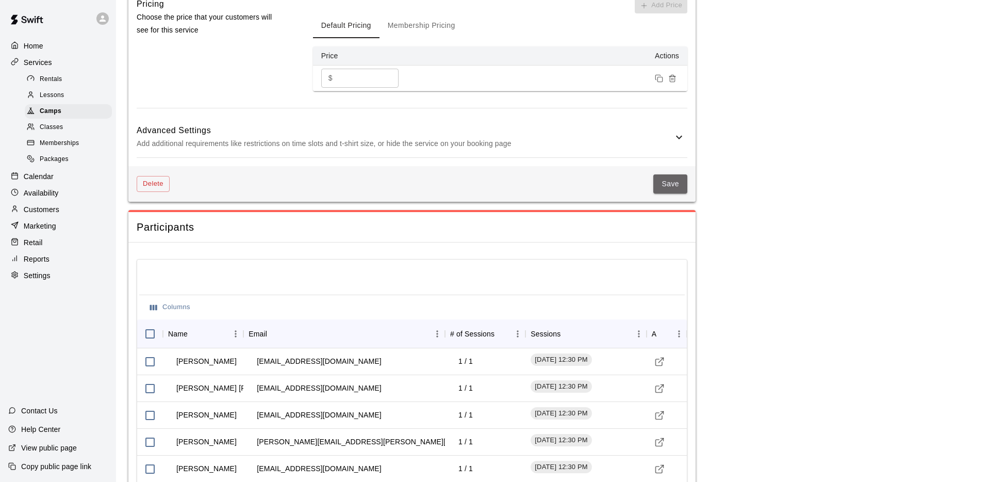
drag, startPoint x: 671, startPoint y: 184, endPoint x: 794, endPoint y: 197, distance: 123.4
click at [671, 184] on button "Save" at bounding box center [670, 183] width 34 height 19
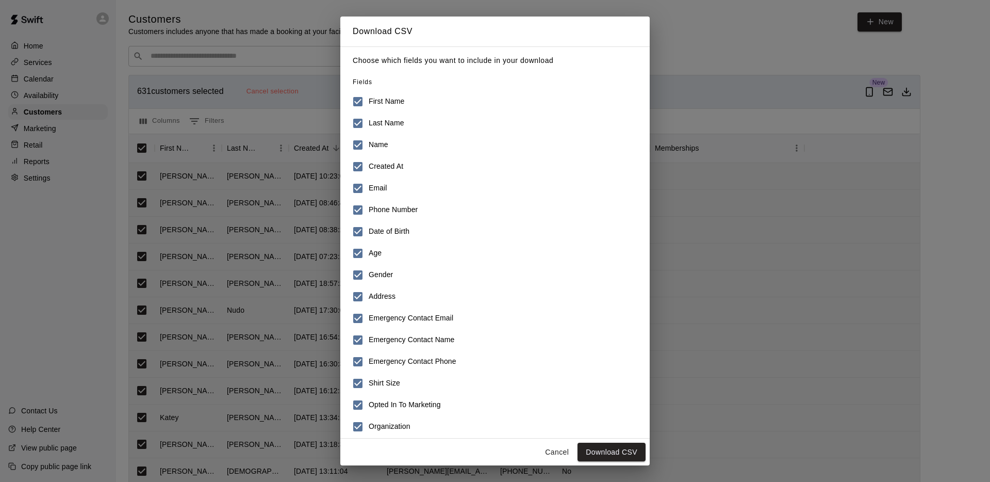
scroll to position [6, 0]
